Goal: Check status: Check status

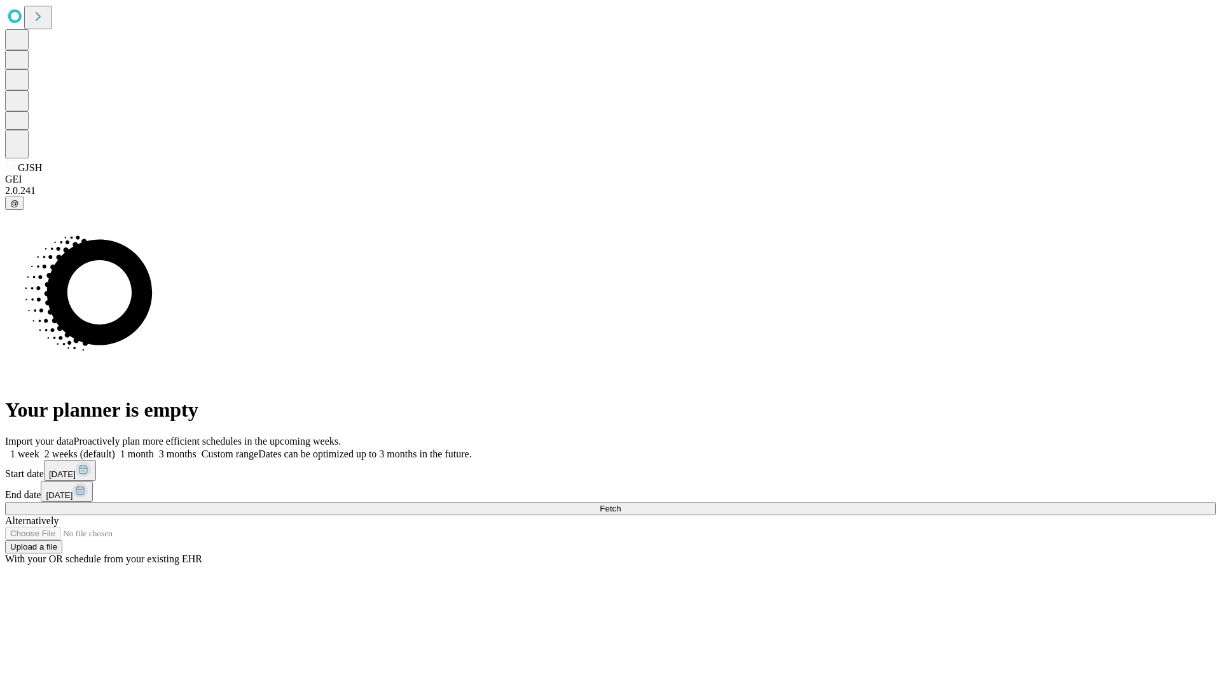
click at [620, 503] on span "Fetch" at bounding box center [609, 508] width 21 height 10
